Goal: Complete application form: Complete application form

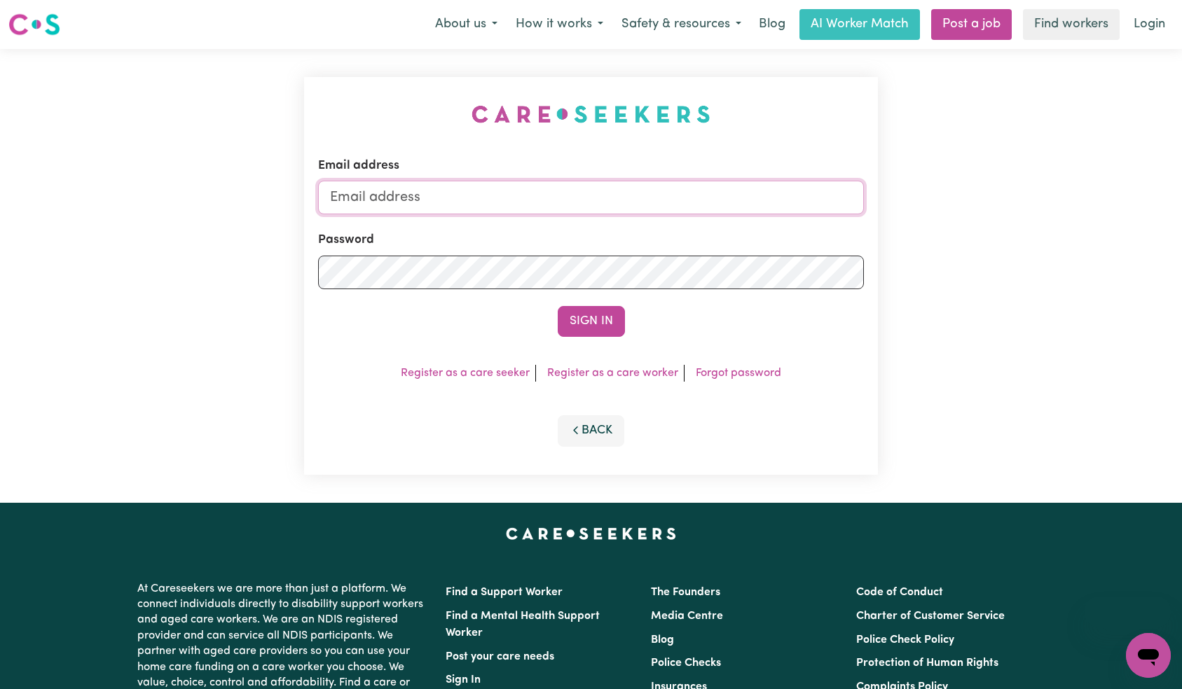
click at [580, 204] on input "Email address" at bounding box center [591, 198] width 546 height 34
type input "[EMAIL_ADDRESS][DOMAIN_NAME]"
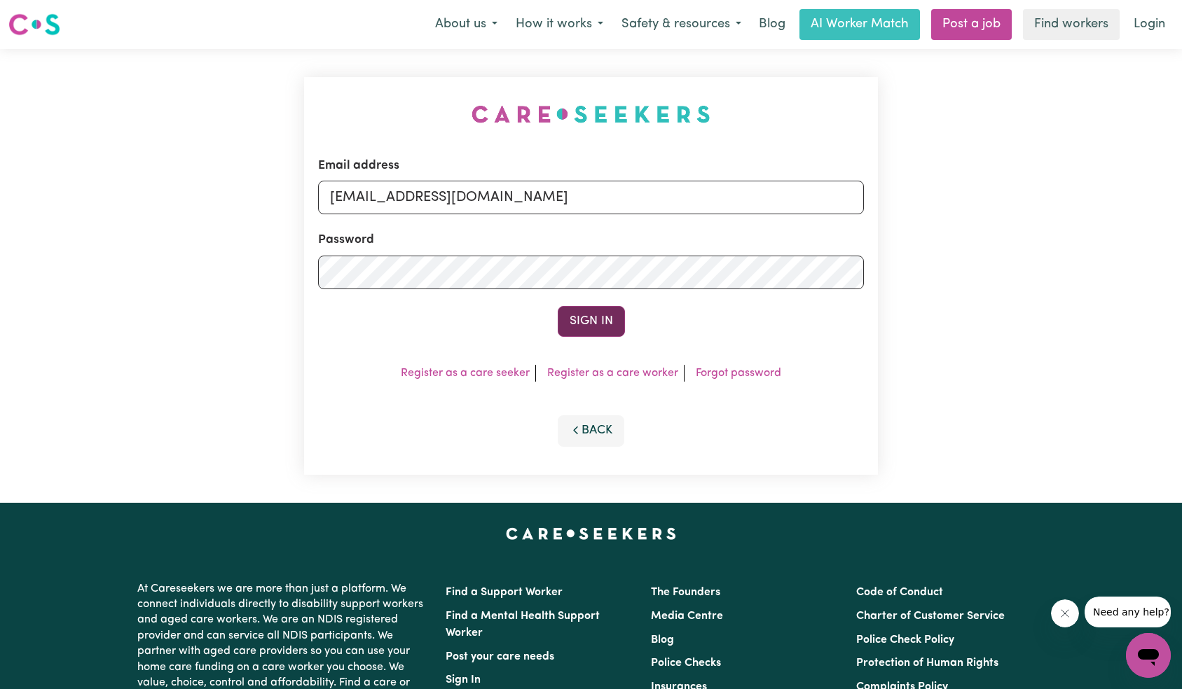
click at [621, 319] on button "Sign In" at bounding box center [591, 321] width 67 height 31
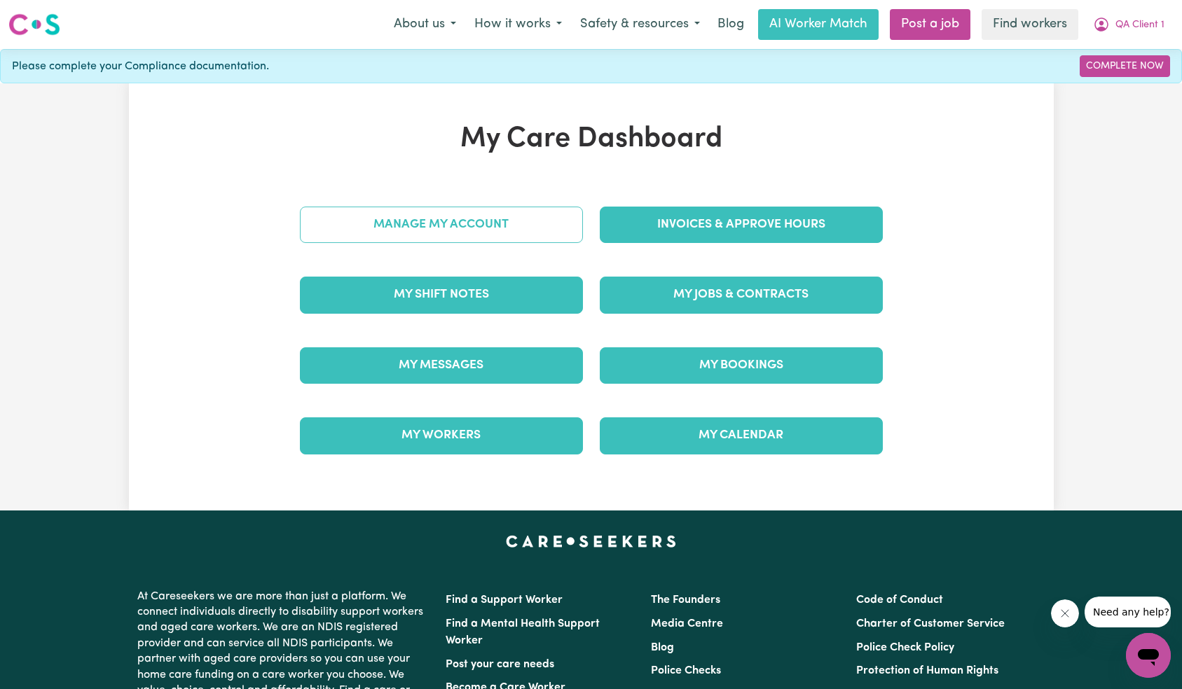
click at [525, 227] on link "Manage My Account" at bounding box center [441, 225] width 283 height 36
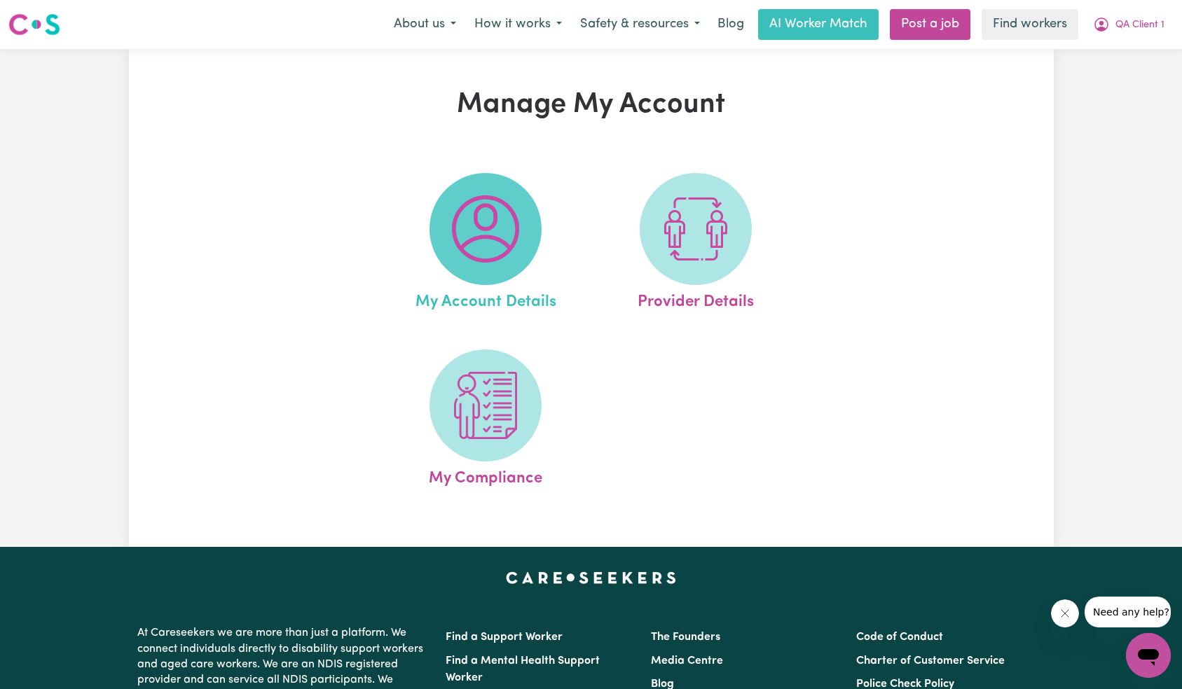
click at [528, 226] on span at bounding box center [485, 229] width 112 height 112
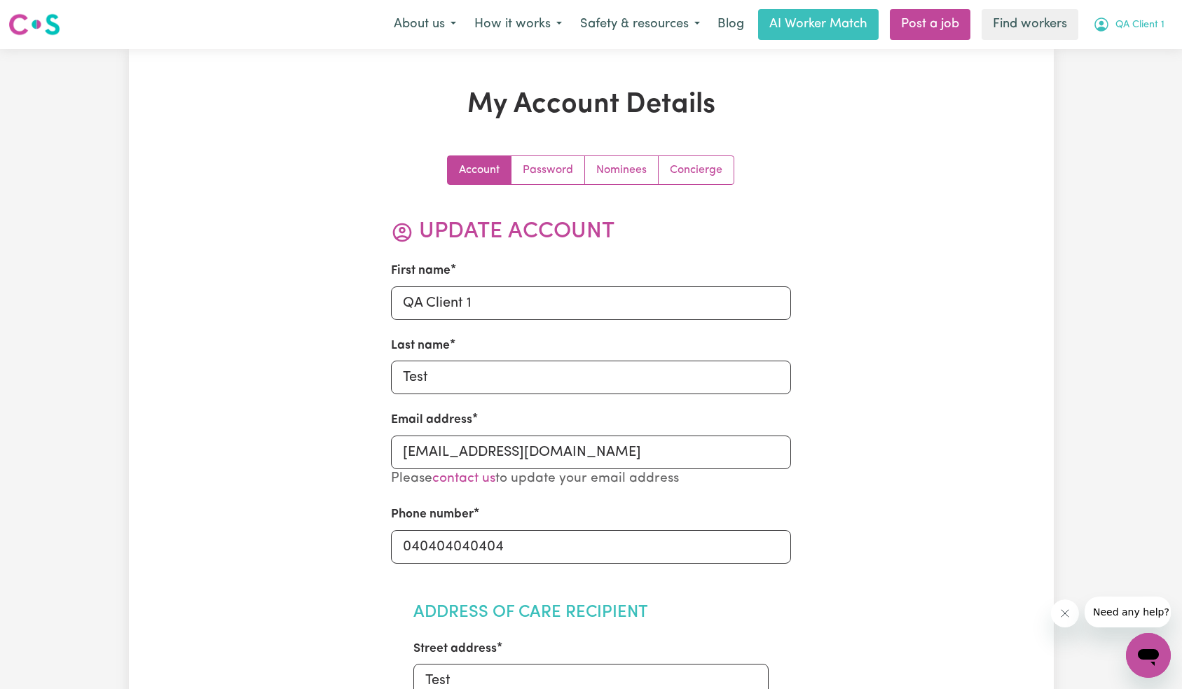
click at [1133, 27] on span "QA Client 1" at bounding box center [1139, 25] width 49 height 15
click at [1121, 59] on link "My Dashboard" at bounding box center [1117, 54] width 111 height 27
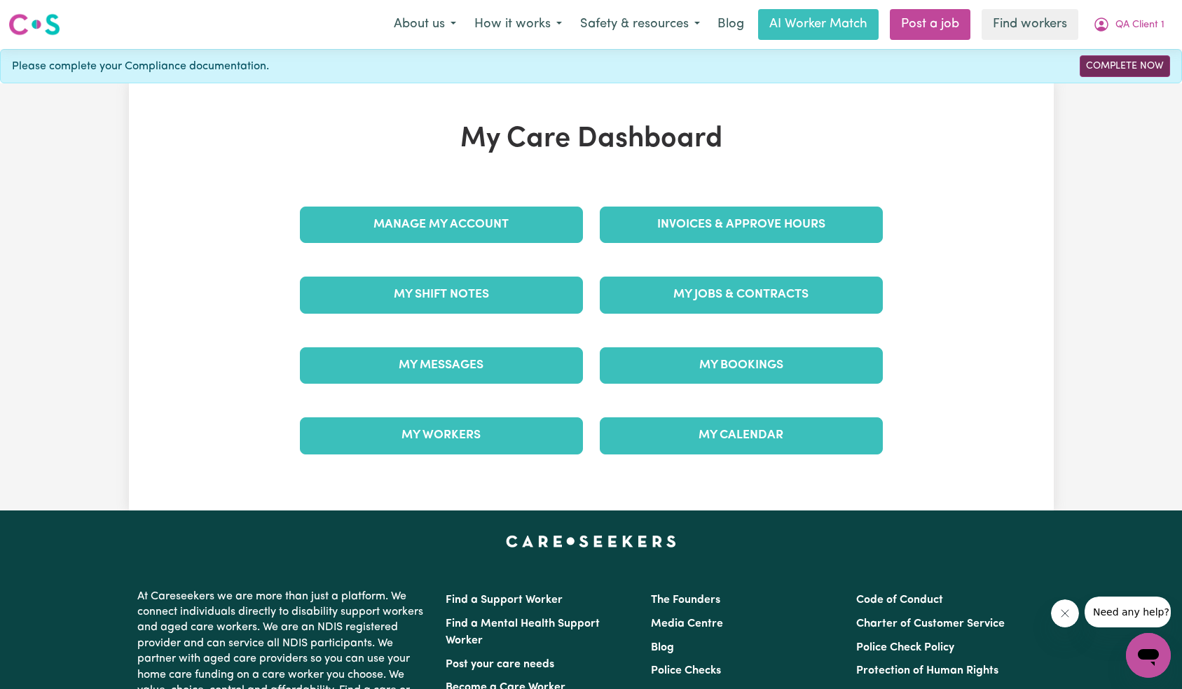
click at [1116, 66] on link "Complete Now" at bounding box center [1125, 66] width 90 height 22
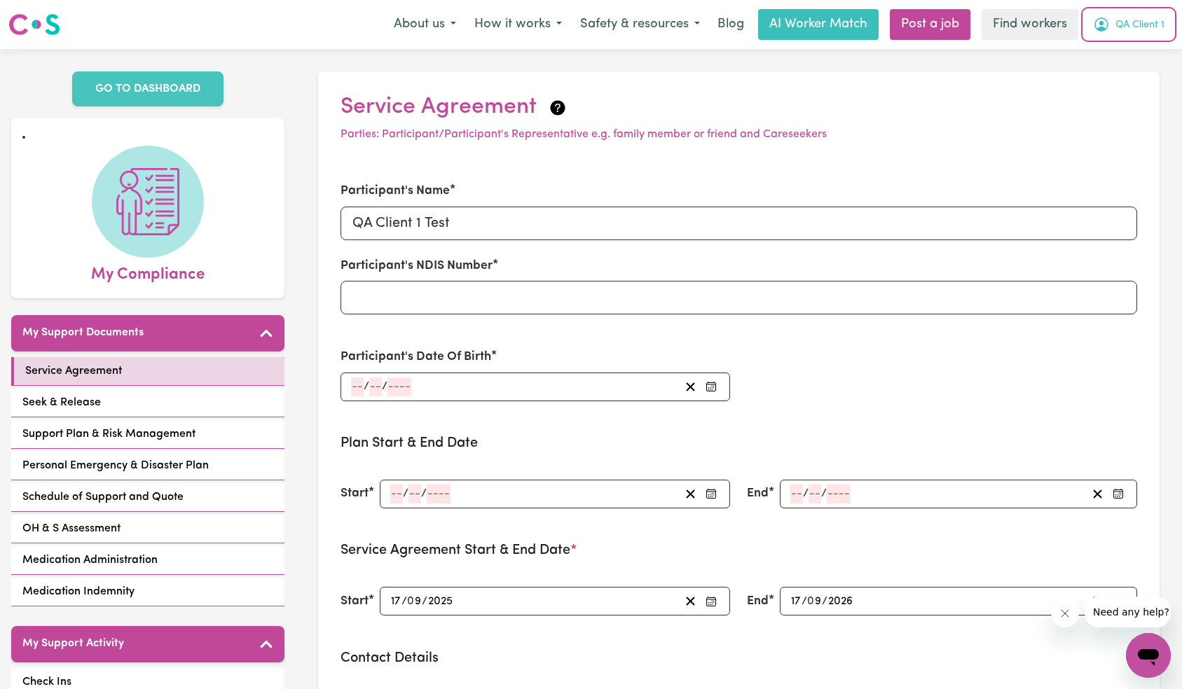
click at [1164, 12] on button "QA Client 1" at bounding box center [1129, 24] width 90 height 29
click at [1123, 57] on link "My Dashboard" at bounding box center [1117, 54] width 111 height 27
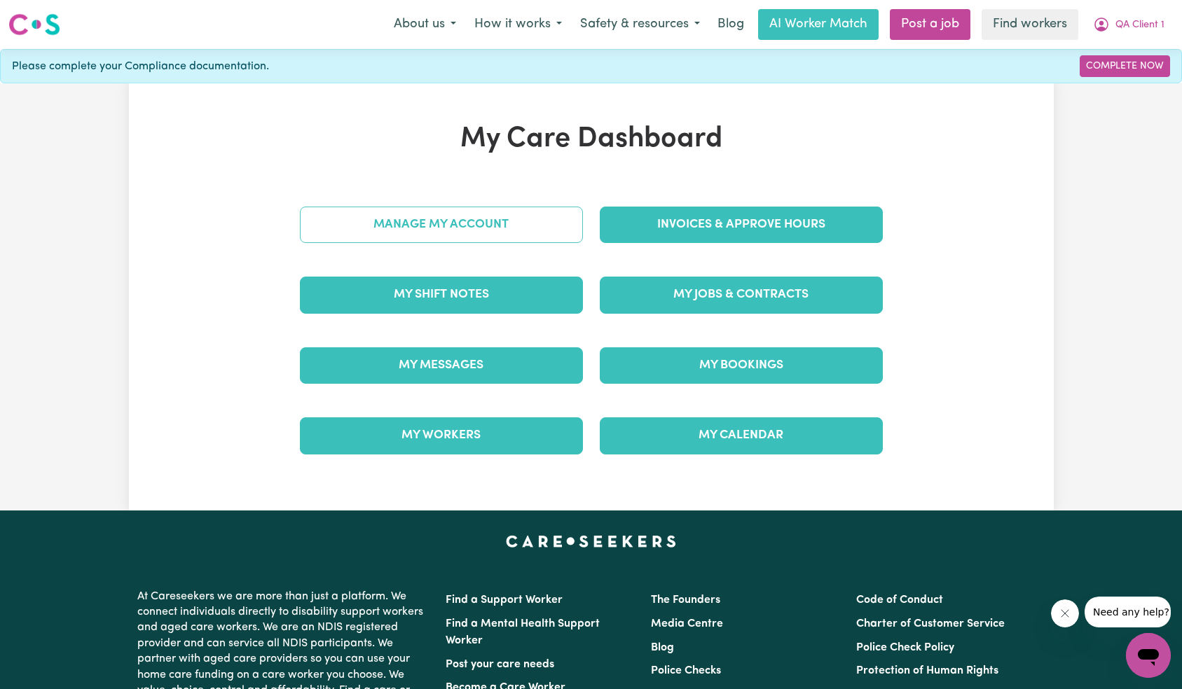
click at [349, 227] on link "Manage My Account" at bounding box center [441, 225] width 283 height 36
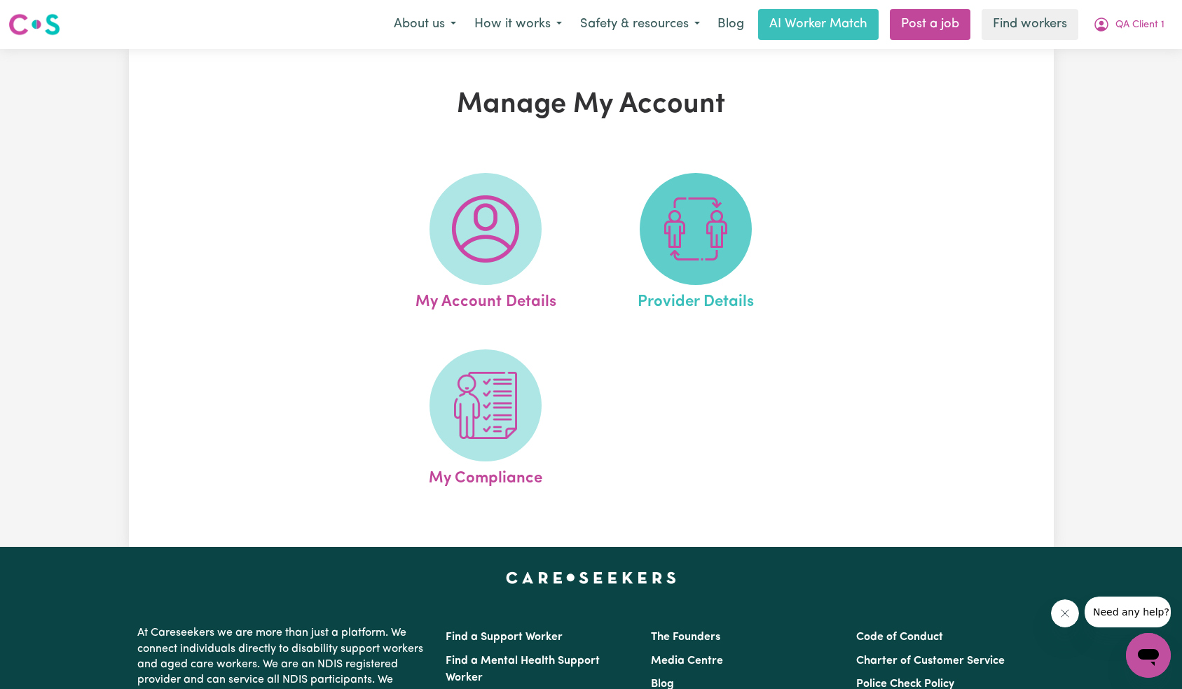
click at [720, 249] on img at bounding box center [695, 228] width 67 height 67
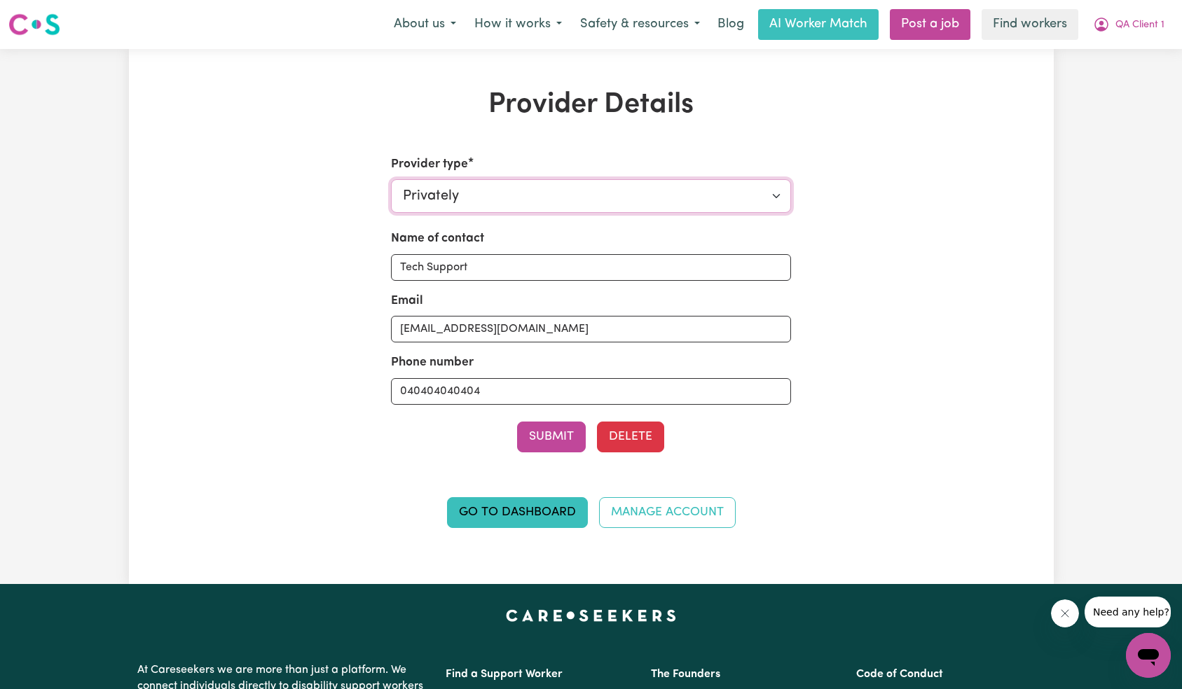
click at [579, 195] on select "Select your provider type... Privately Aged Care / Home Care Package NDIS Fundi…" at bounding box center [591, 196] width 400 height 34
select select "NDIS_FUNDING_PLAN_MANAGED"
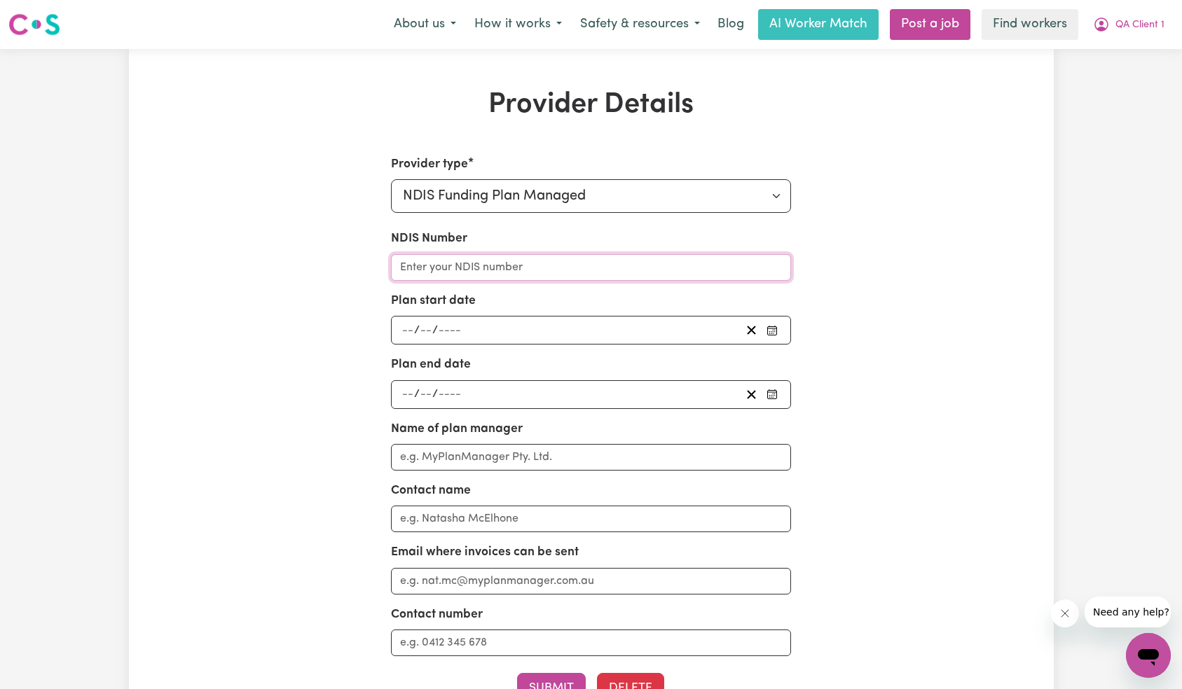
click at [553, 275] on input "NDIS Number" at bounding box center [591, 267] width 400 height 27
type input "1221312321"
click at [428, 326] on input "number" at bounding box center [426, 330] width 13 height 19
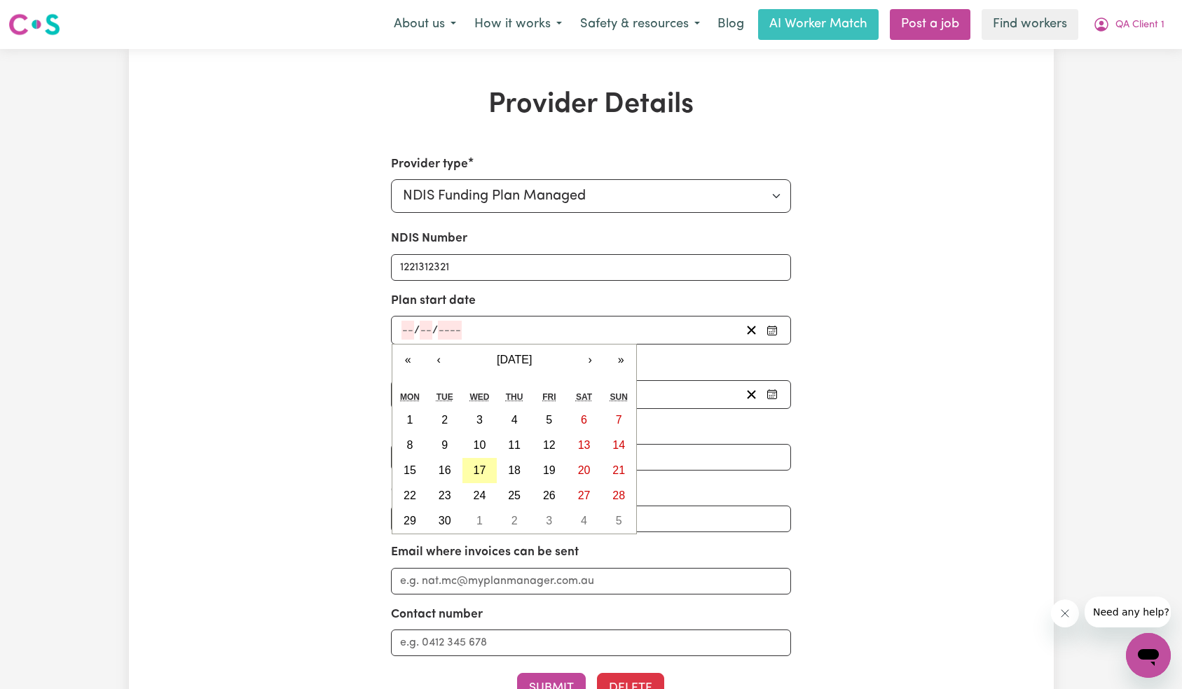
click at [486, 472] on button "17" at bounding box center [479, 470] width 35 height 25
type input "[DATE]"
type input "17"
type input "9"
type input "2025"
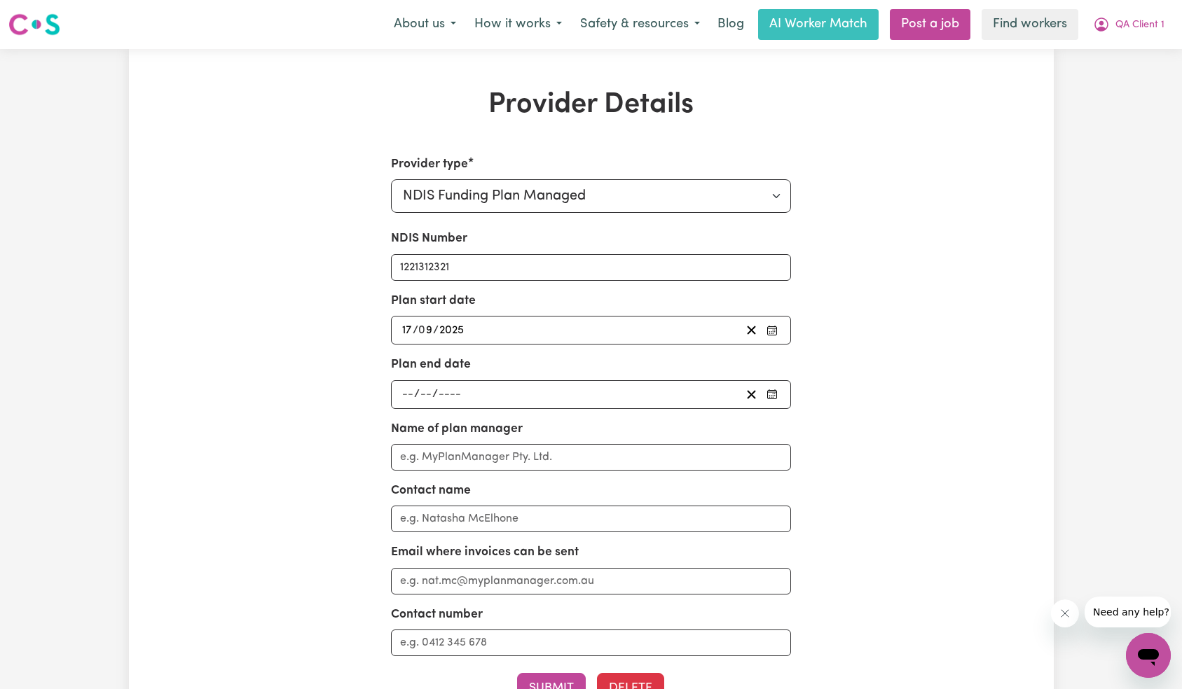
scroll to position [19, 0]
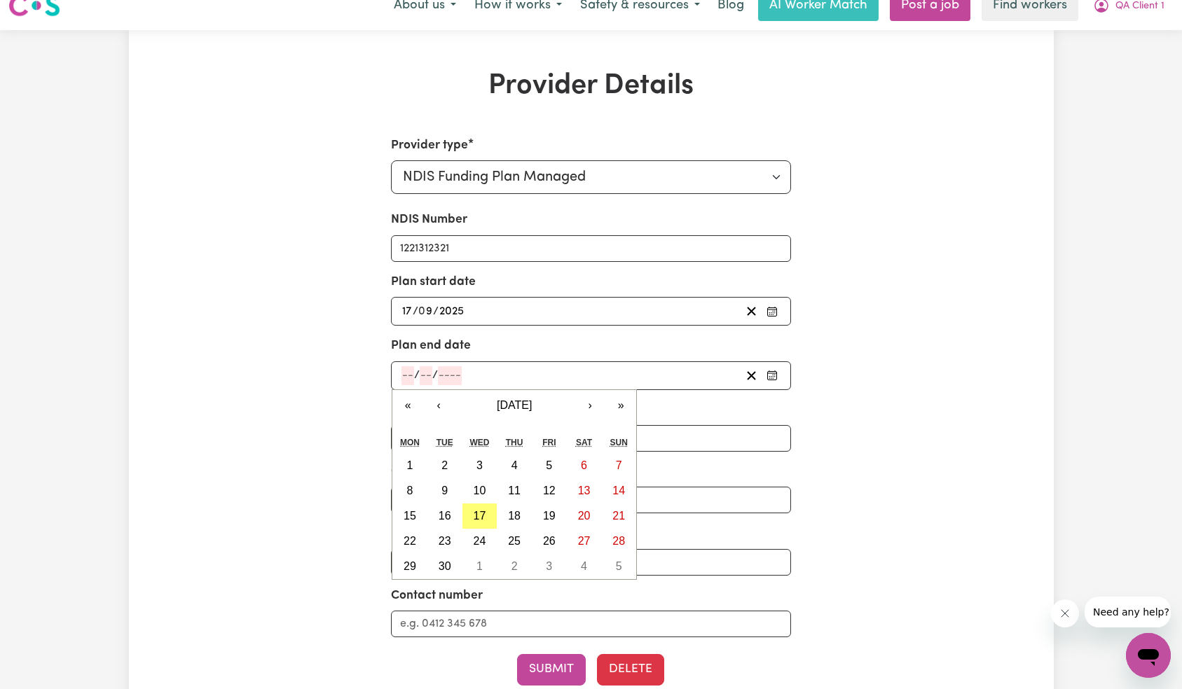
click at [444, 378] on input "number" at bounding box center [450, 375] width 24 height 19
click at [617, 405] on button "»" at bounding box center [620, 405] width 31 height 31
click at [544, 507] on button "17" at bounding box center [549, 516] width 35 height 25
type input "[DATE]"
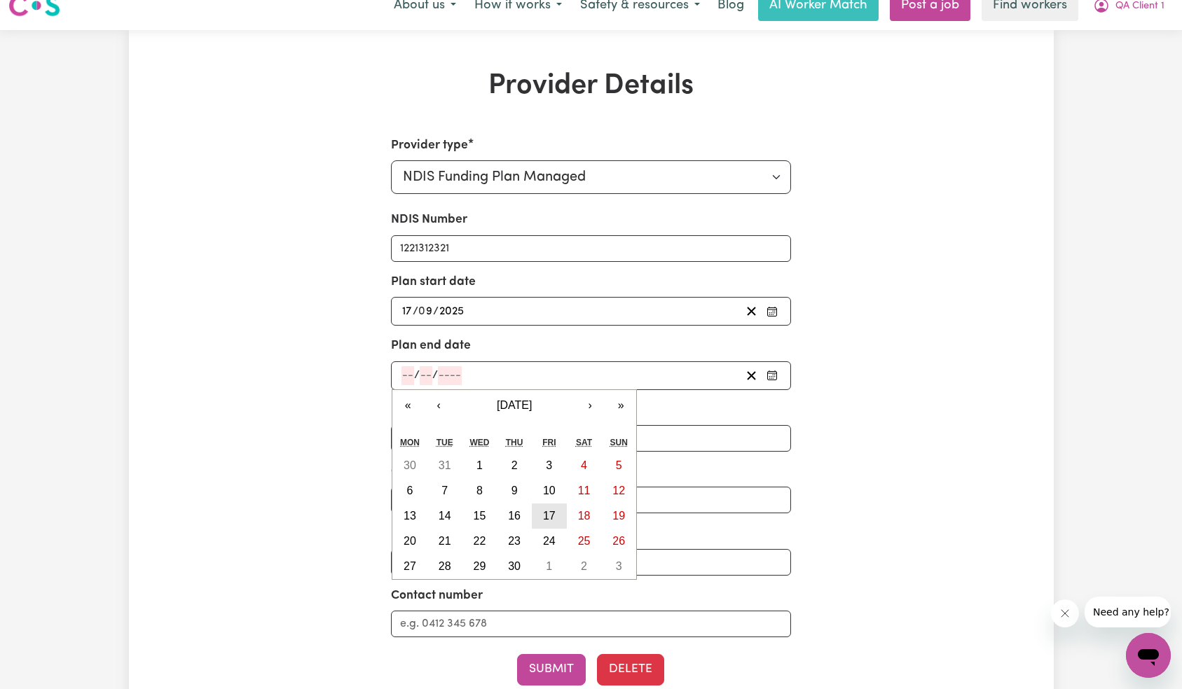
type input "17"
type input "9"
type input "2027"
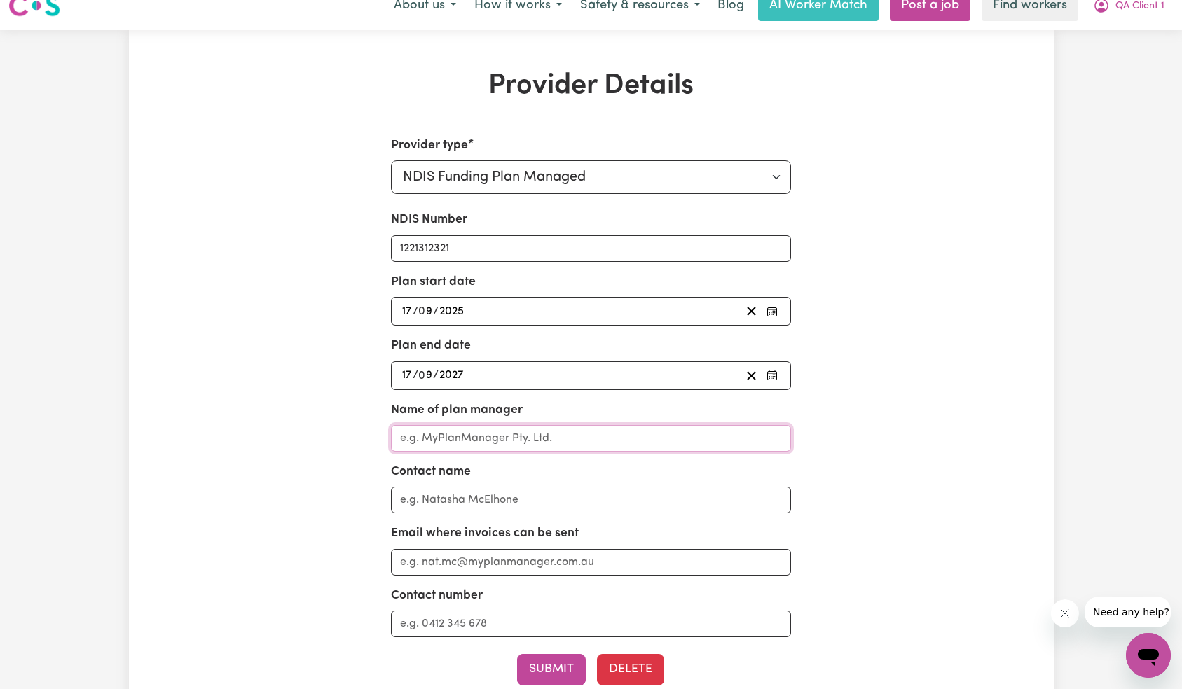
click at [488, 439] on input "Name of plan manager" at bounding box center [591, 438] width 400 height 27
type input "Careseekers Tech Support"
type input "[EMAIL_ADDRESS][DOMAIN_NAME]"
type input "09778129271"
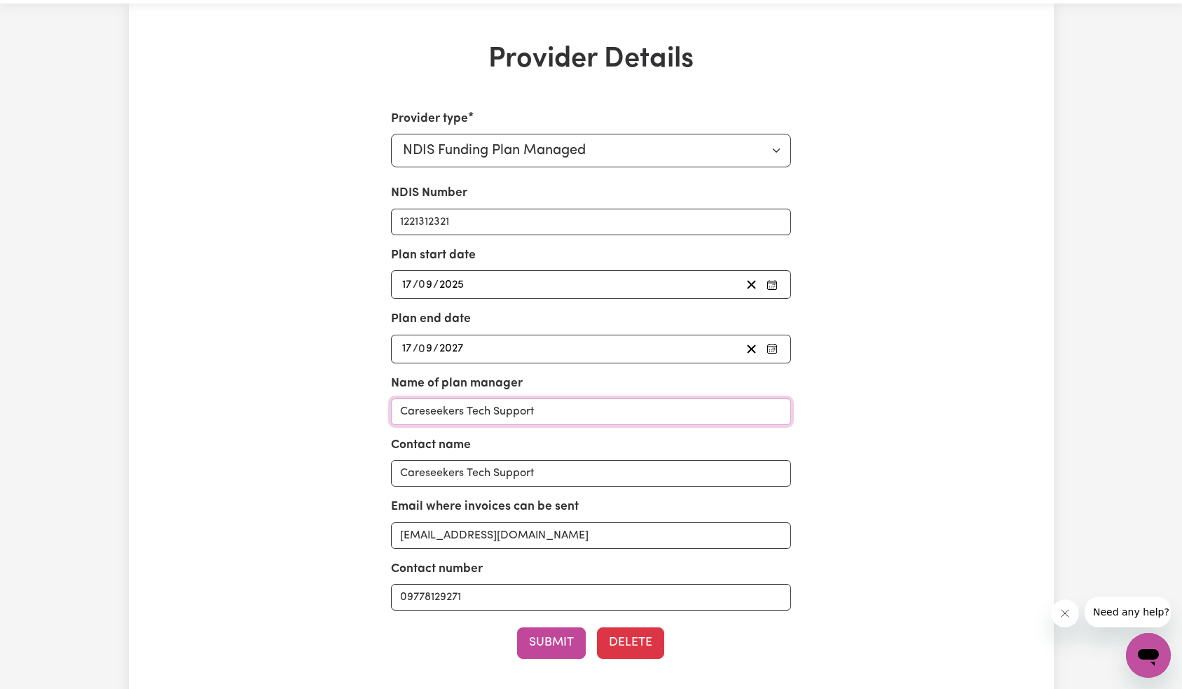
scroll to position [250, 0]
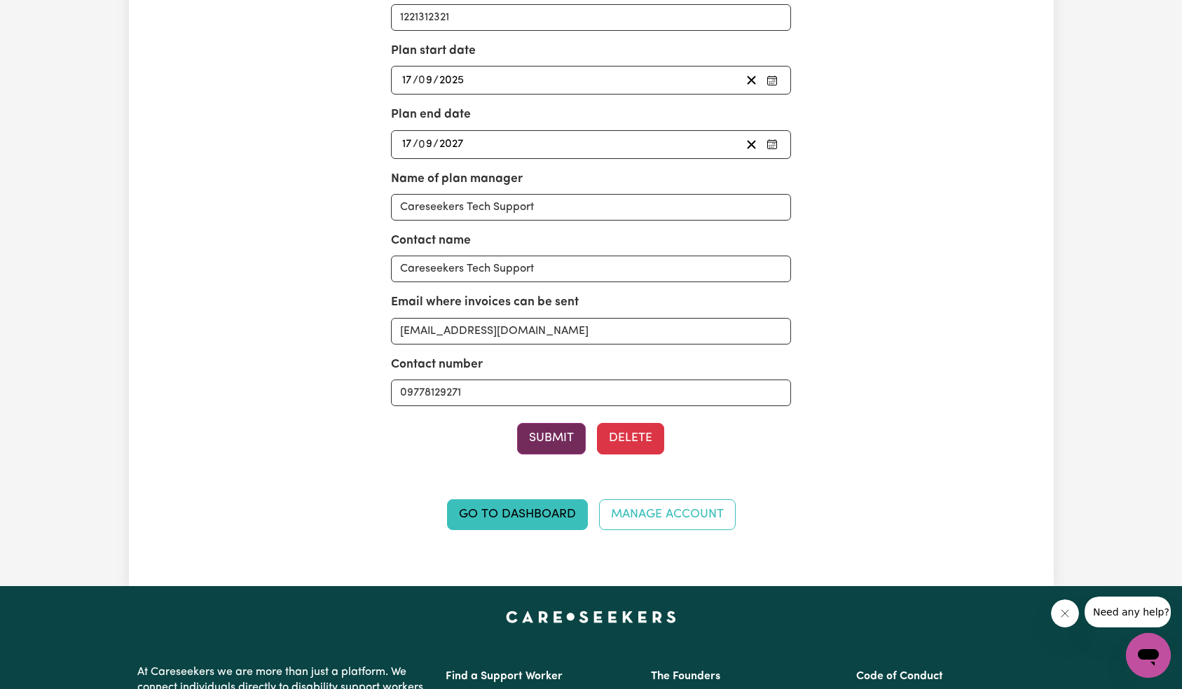
click at [554, 439] on button "Submit" at bounding box center [551, 438] width 69 height 31
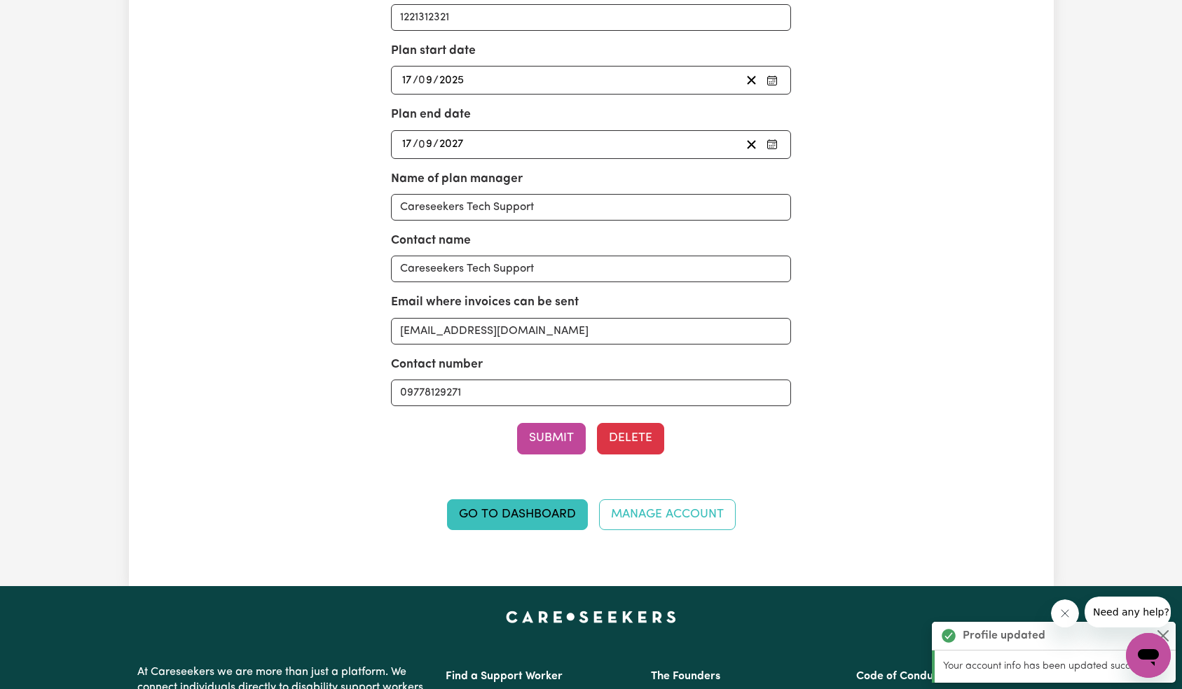
scroll to position [0, 0]
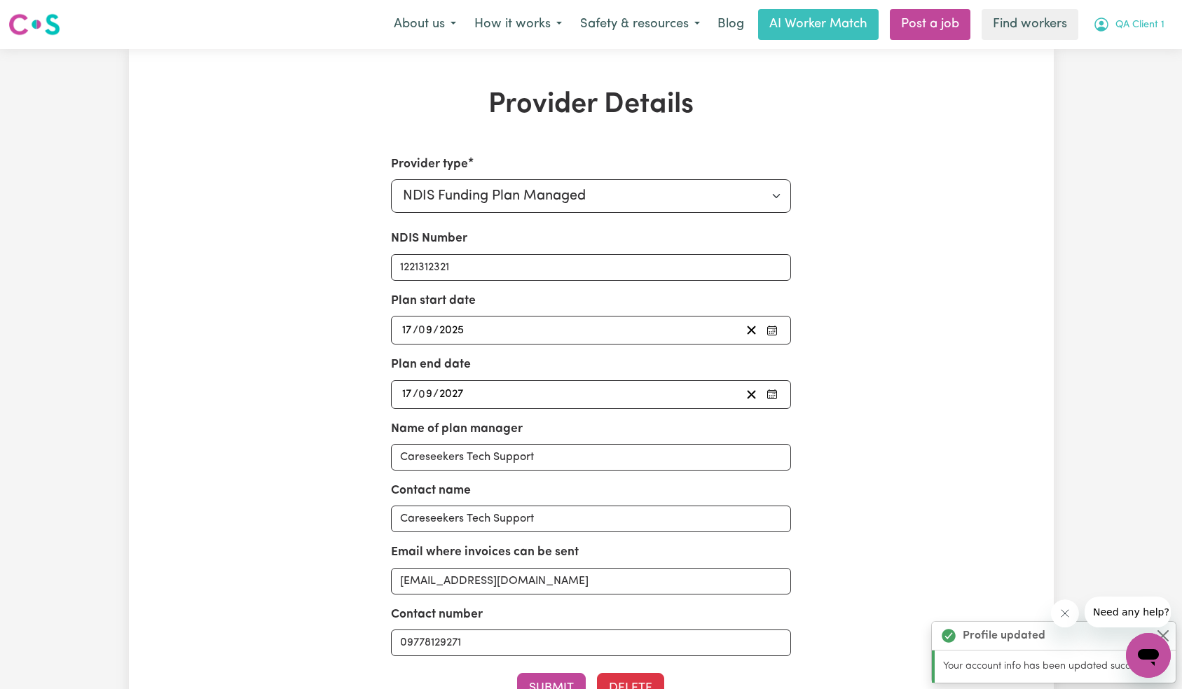
click at [1136, 30] on span "QA Client 1" at bounding box center [1139, 25] width 49 height 15
